Goal: Task Accomplishment & Management: Manage account settings

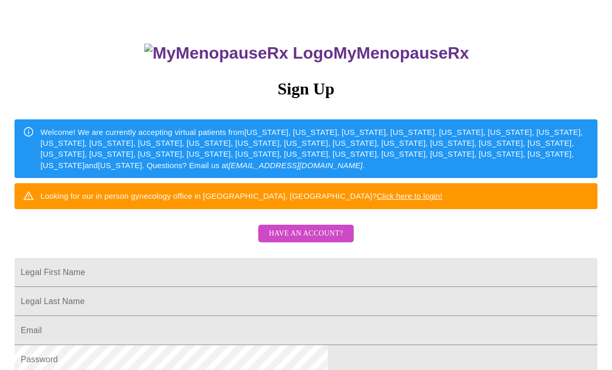
scroll to position [72, 0]
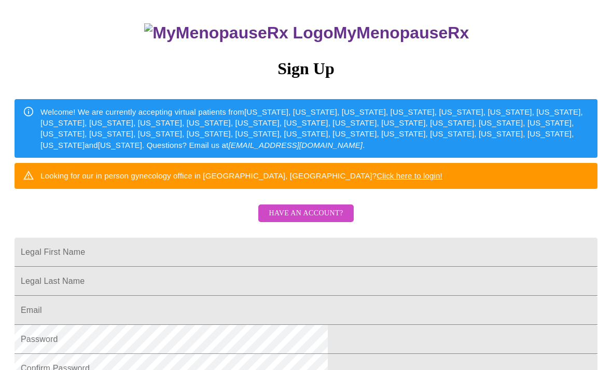
click at [127, 309] on div "MyMenopauseRx Sign Up Welcome! We are currently accepting virtual patients from…" at bounding box center [305, 155] width 603 height 444
click at [295, 220] on span "Have an account?" at bounding box center [306, 213] width 74 height 13
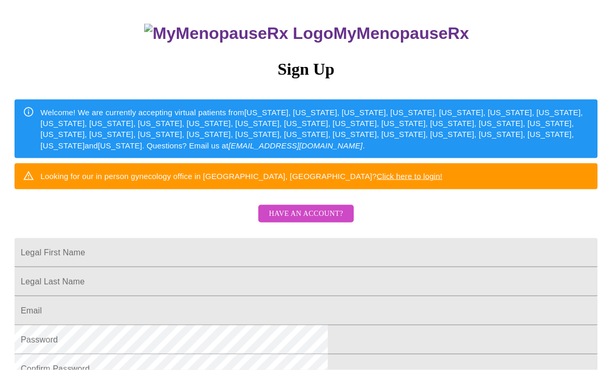
scroll to position [10, 0]
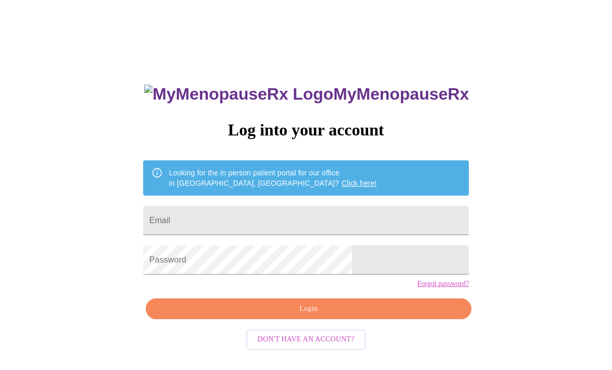
click at [235, 224] on input "Email" at bounding box center [306, 220] width 326 height 29
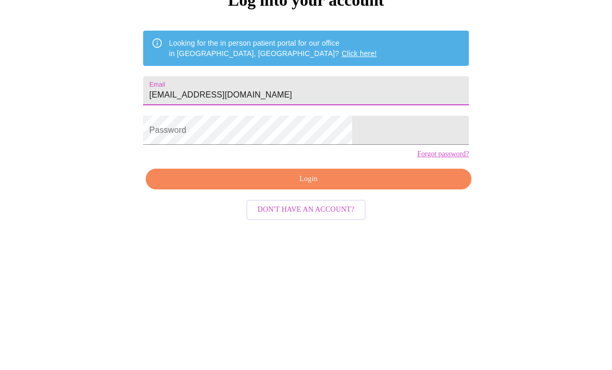
type input "[EMAIL_ADDRESS][DOMAIN_NAME]"
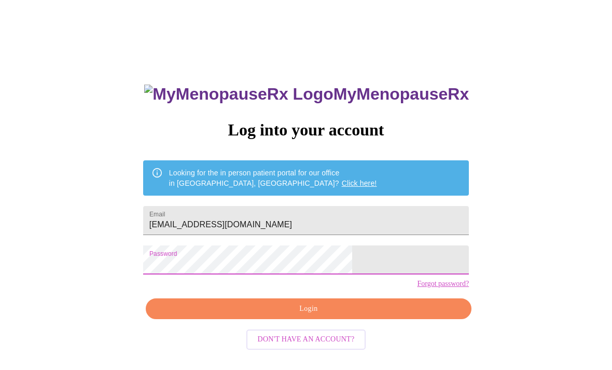
click at [347, 315] on span "Login" at bounding box center [309, 308] width 302 height 13
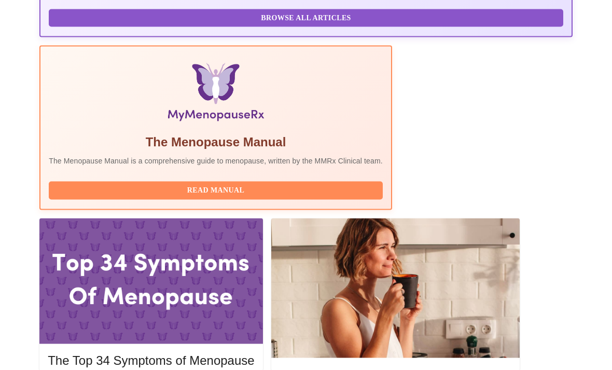
scroll to position [312, 0]
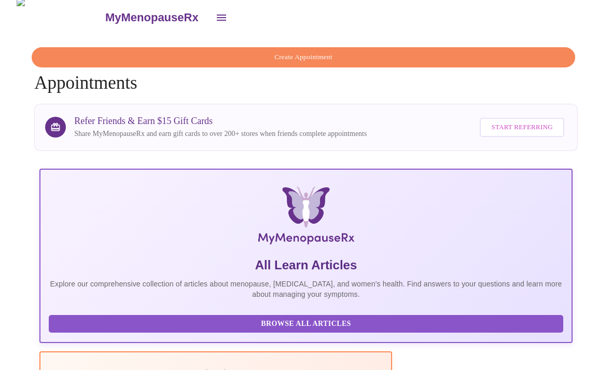
scroll to position [0, 333]
